Goal: Information Seeking & Learning: Learn about a topic

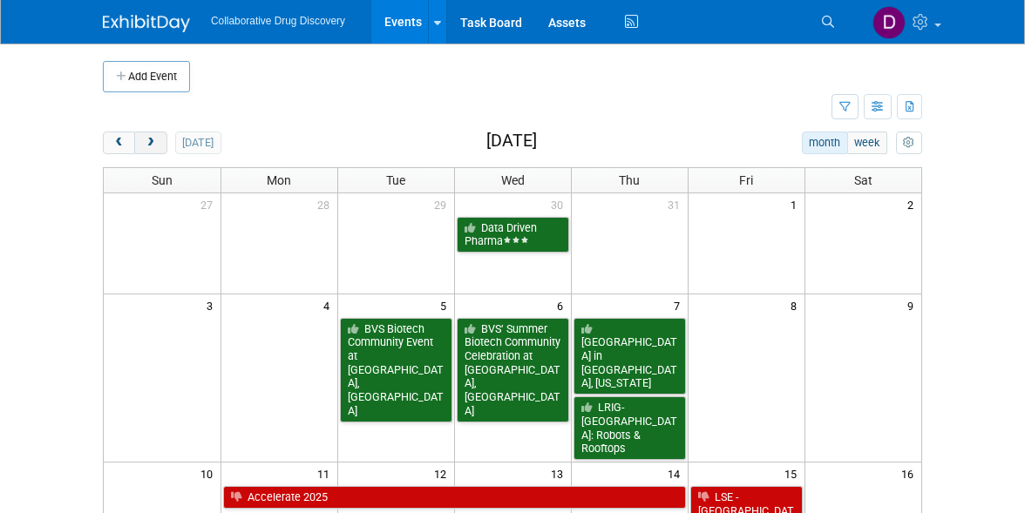
click at [148, 136] on button "next" at bounding box center [150, 143] width 32 height 23
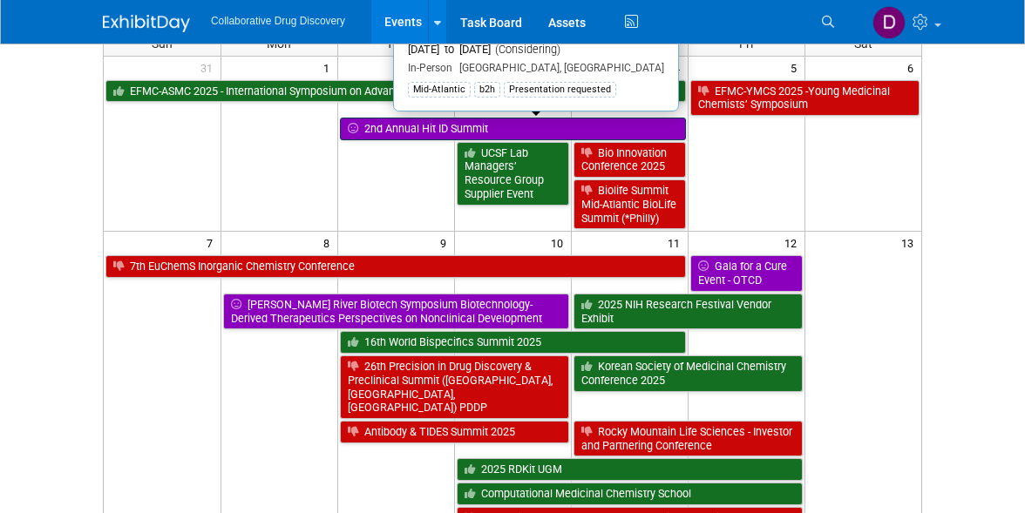
scroll to position [139, 0]
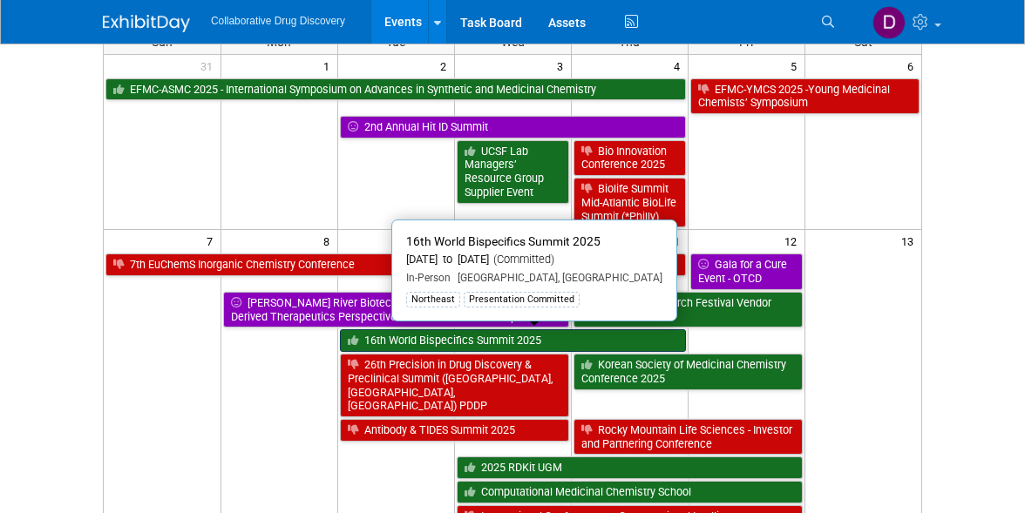
click at [418, 336] on link "16th World Bispecifics Summit 2025" at bounding box center [513, 340] width 346 height 23
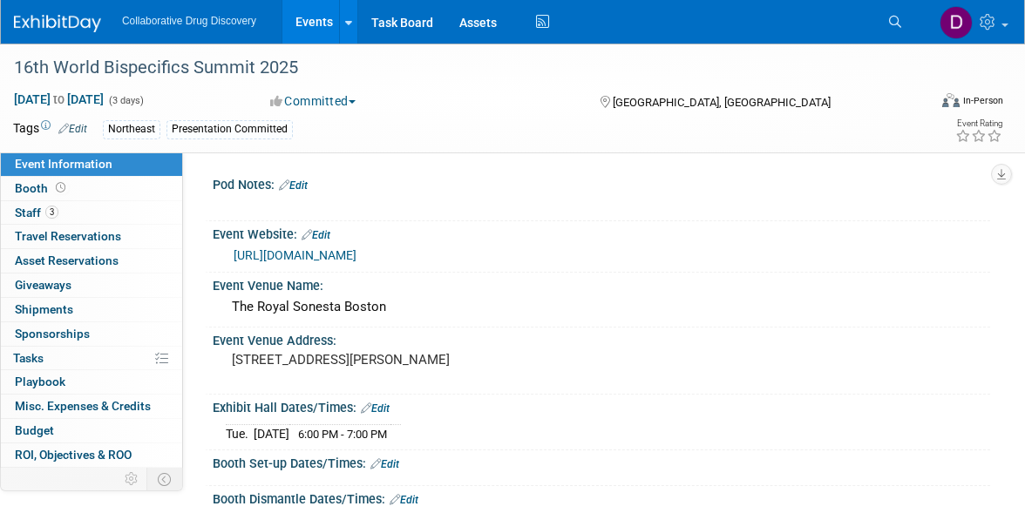
click at [313, 260] on link "https://bispecific.com/about/about-event/?utm_source=digital&utm_medium=ppc&utm…" at bounding box center [295, 255] width 123 height 14
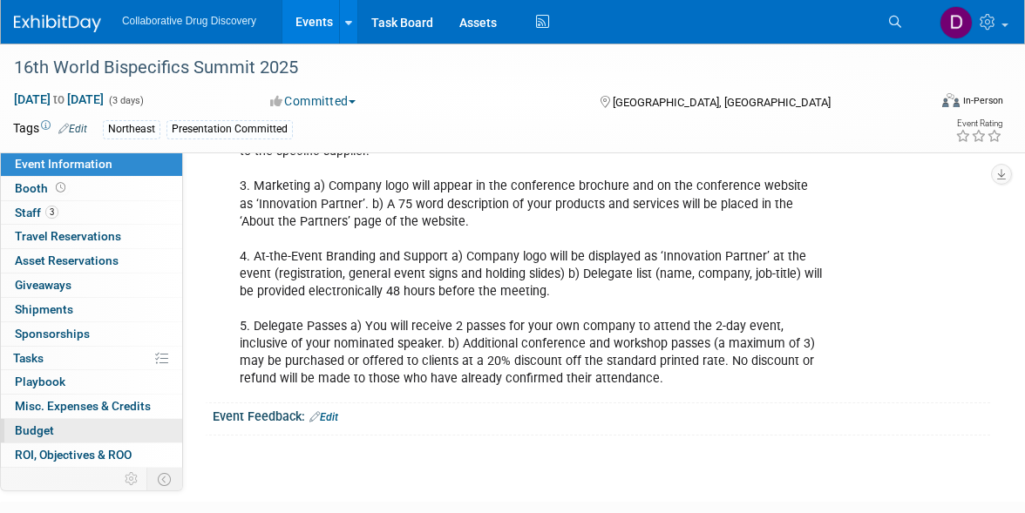
scroll to position [45, 0]
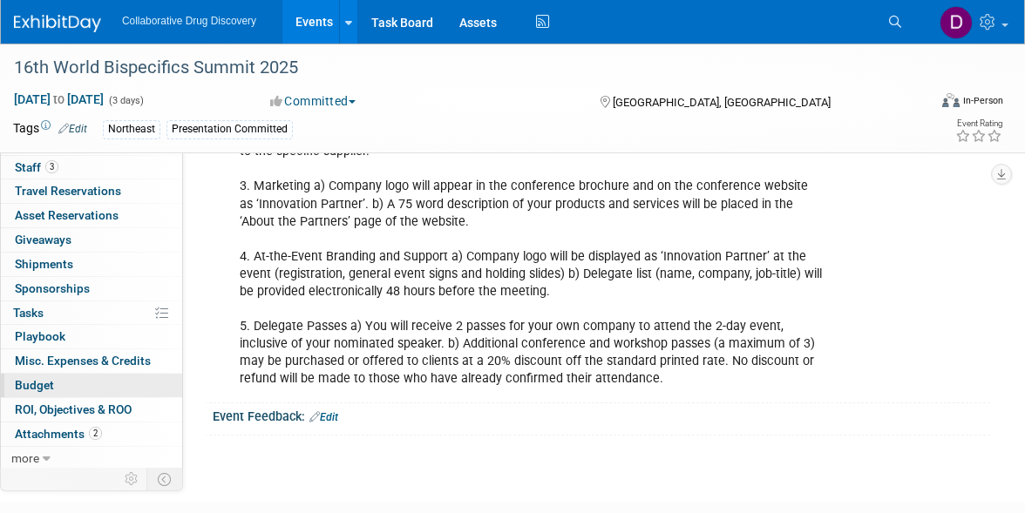
click at [82, 427] on span "Attachments 2" at bounding box center [58, 434] width 87 height 14
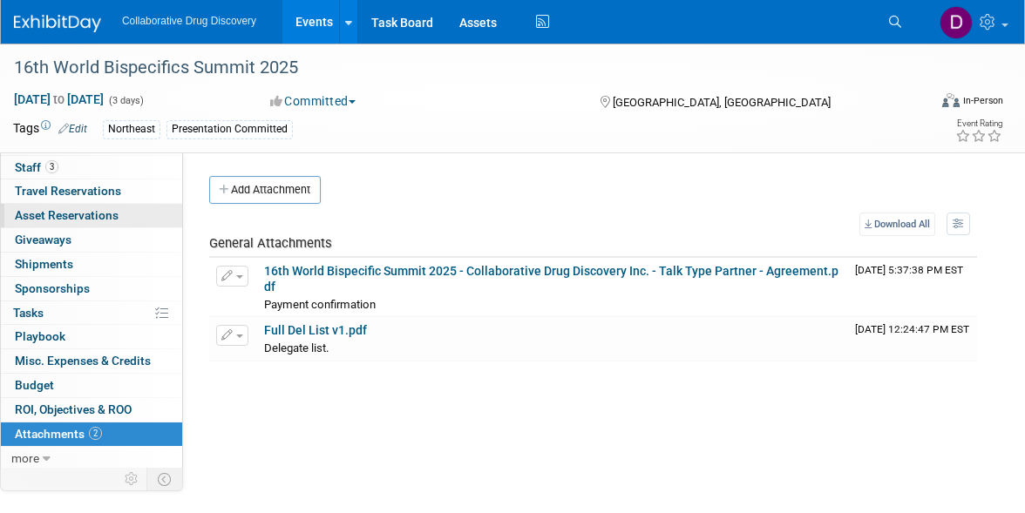
scroll to position [0, 0]
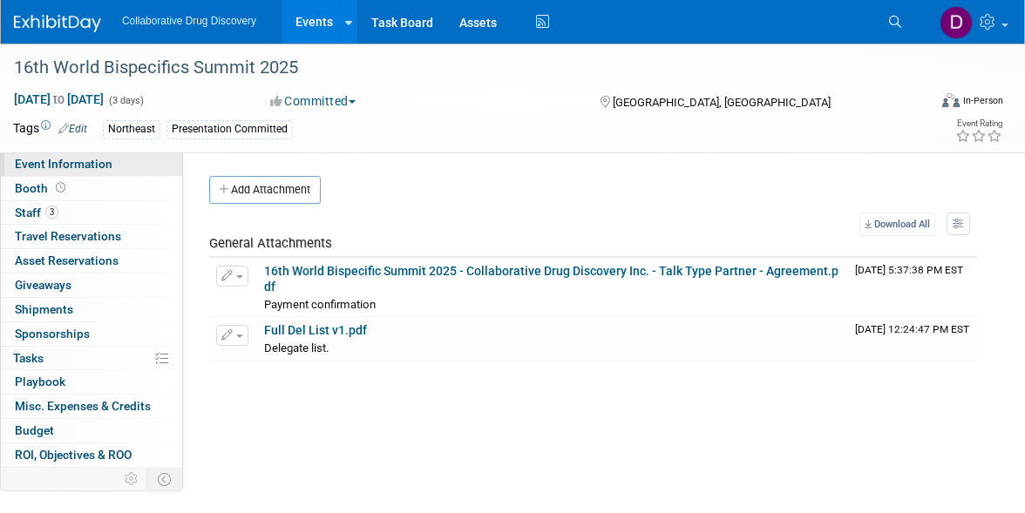
click at [69, 158] on span "Event Information" at bounding box center [64, 164] width 98 height 14
